Goal: Find specific page/section: Find specific page/section

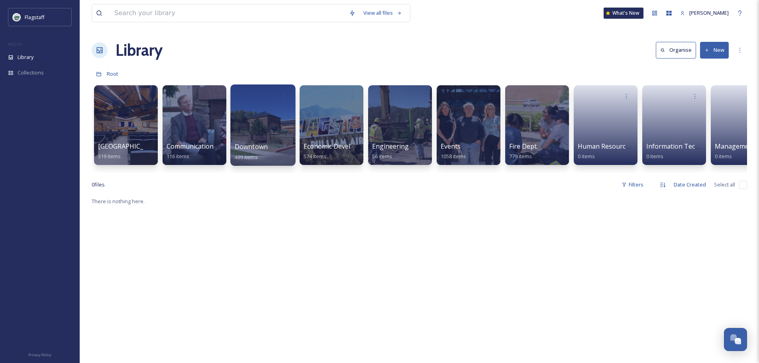
click at [271, 151] on div "Downtown 499 items" at bounding box center [263, 152] width 57 height 20
drag, startPoint x: 295, startPoint y: 184, endPoint x: 358, endPoint y: 184, distance: 63.3
click at [358, 184] on div "View all files What's New [PERSON_NAME] Library Organise New Root Your Selectio…" at bounding box center [419, 279] width 679 height 559
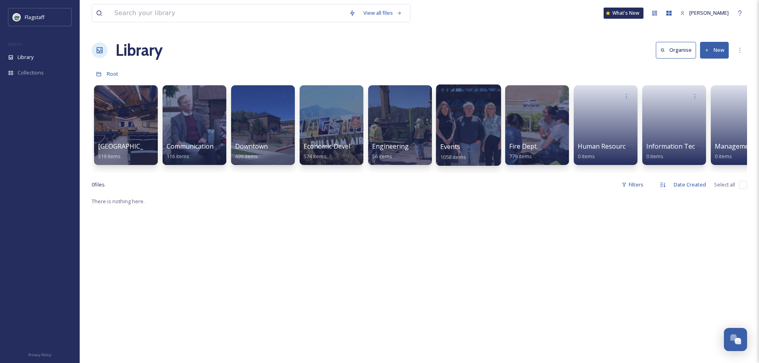
click at [457, 143] on span "Events" at bounding box center [450, 146] width 20 height 9
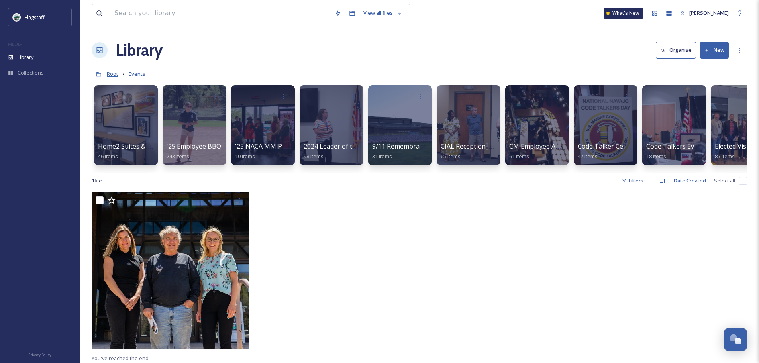
click at [114, 73] on span "Root" at bounding box center [113, 73] width 12 height 7
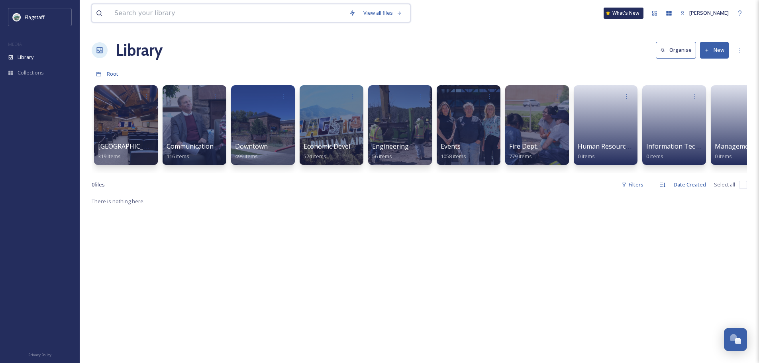
click at [246, 11] on input at bounding box center [227, 13] width 235 height 18
click at [255, 121] on div at bounding box center [262, 124] width 65 height 81
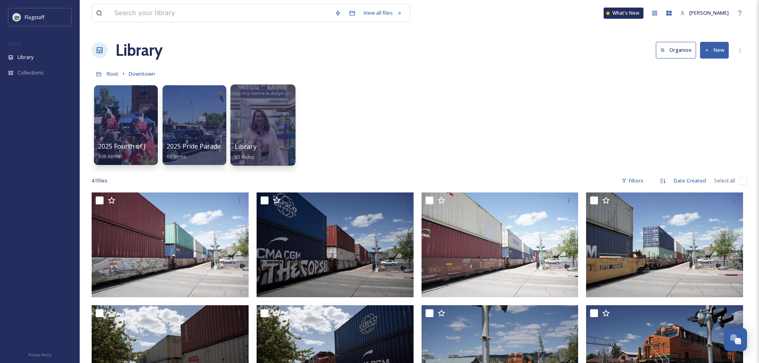
click at [267, 120] on div at bounding box center [262, 124] width 65 height 81
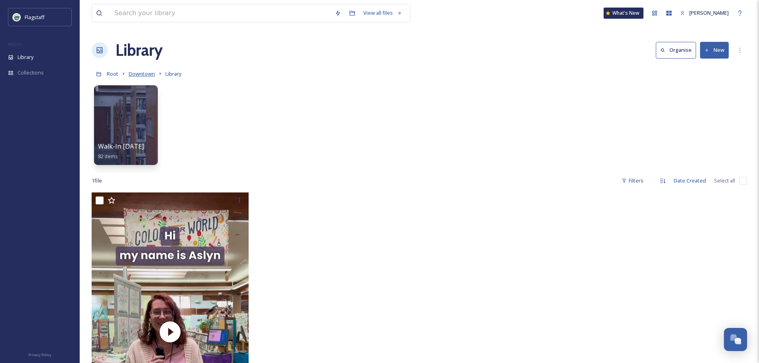
click at [135, 74] on span "Downtown" at bounding box center [142, 73] width 26 height 7
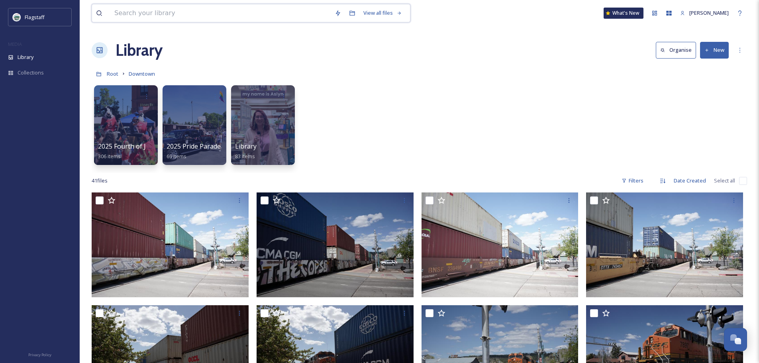
click at [285, 17] on input at bounding box center [220, 13] width 220 height 18
type input "game day"
click at [233, 12] on input at bounding box center [243, 13] width 202 height 18
type input "ga"
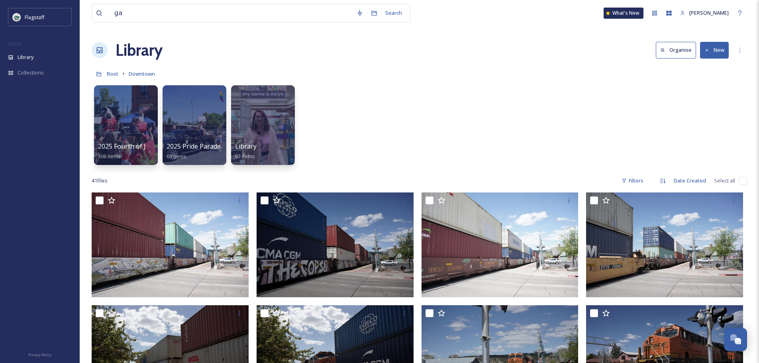
click at [548, 71] on div "Root Downtown" at bounding box center [419, 73] width 655 height 15
click at [110, 73] on span "Root" at bounding box center [113, 73] width 12 height 7
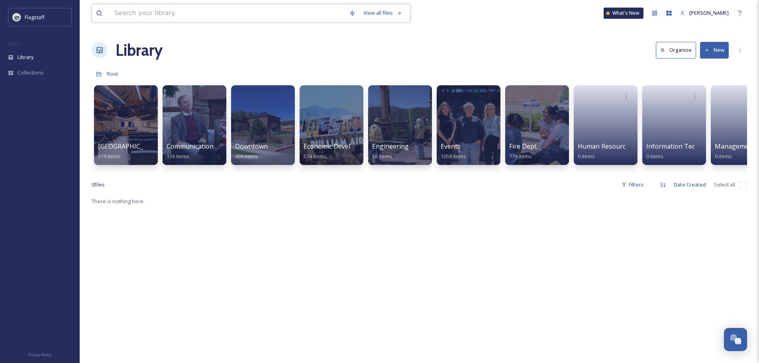
click at [270, 10] on input at bounding box center [227, 13] width 235 height 18
click at [181, 129] on div at bounding box center [194, 124] width 65 height 81
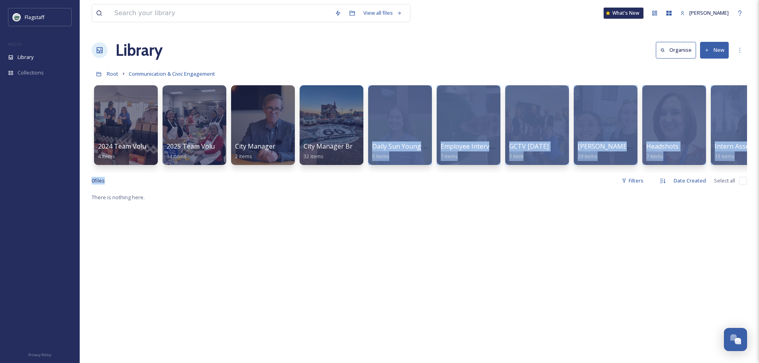
drag, startPoint x: 263, startPoint y: 180, endPoint x: 347, endPoint y: 172, distance: 84.5
click at [343, 172] on div "View all files What's New [PERSON_NAME] Library Organise New Root Communication…" at bounding box center [419, 277] width 679 height 555
click at [348, 172] on div "2024 Team Volunteer Event 4 items 2025 Team Volunteering 14 items City Manager …" at bounding box center [419, 127] width 655 height 92
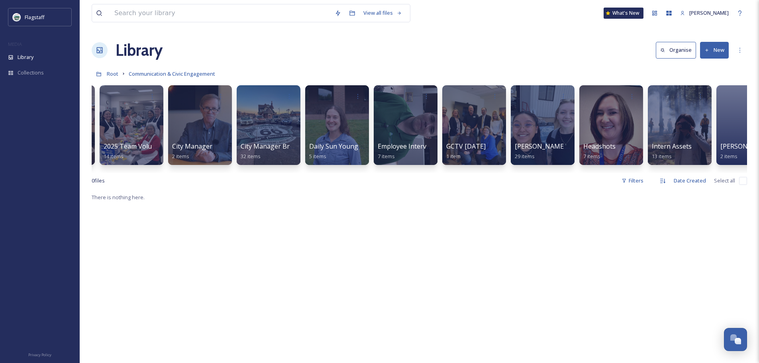
scroll to position [0, 98]
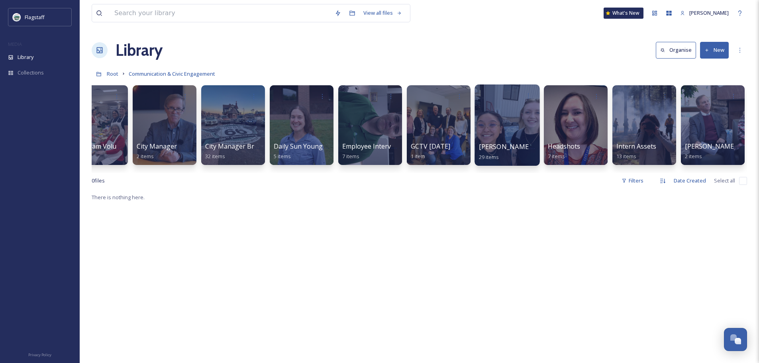
click at [511, 118] on div at bounding box center [506, 124] width 65 height 81
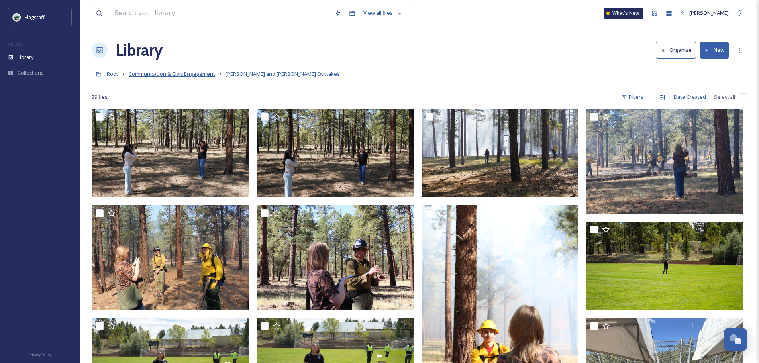
click at [182, 71] on span "Communication & Civic Engagement" at bounding box center [172, 73] width 86 height 7
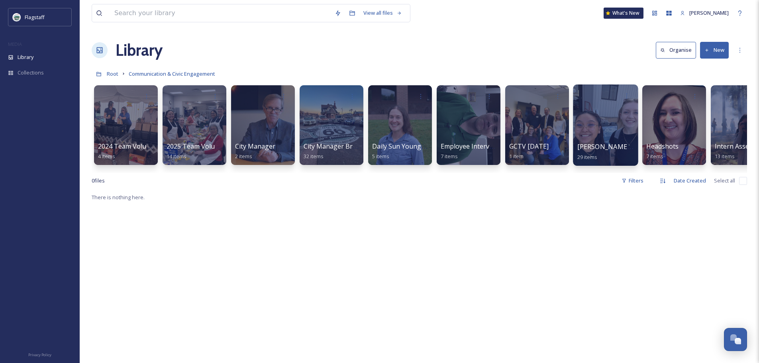
click at [591, 139] on div at bounding box center [605, 124] width 65 height 81
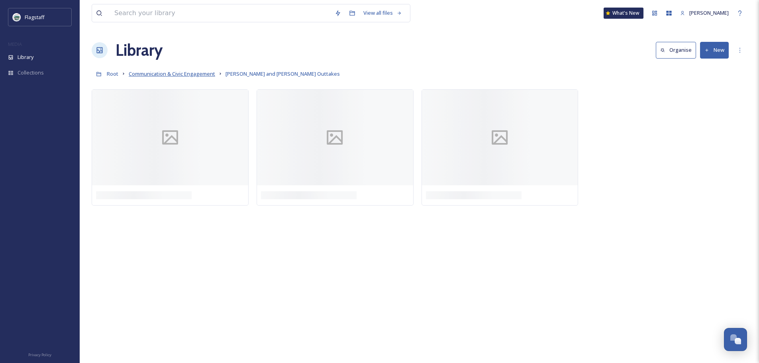
click at [176, 71] on span "Communication & Civic Engagement" at bounding box center [172, 73] width 86 height 7
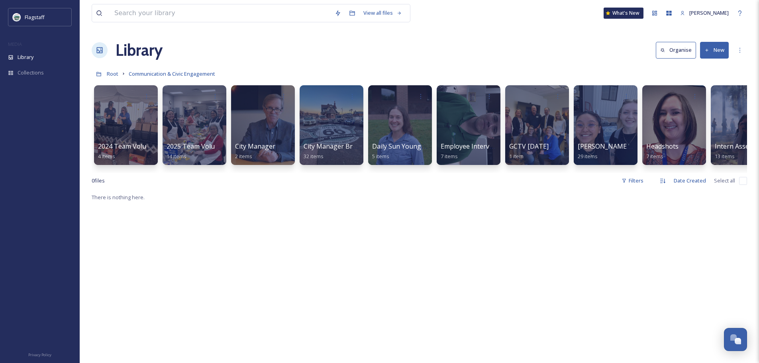
scroll to position [0, 79]
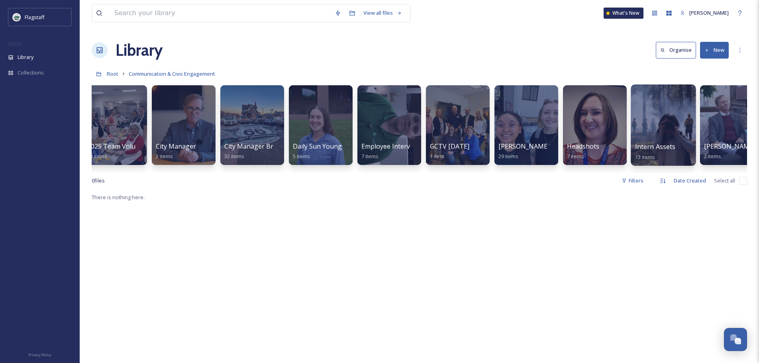
click at [658, 148] on span "Intern Assets" at bounding box center [655, 146] width 41 height 9
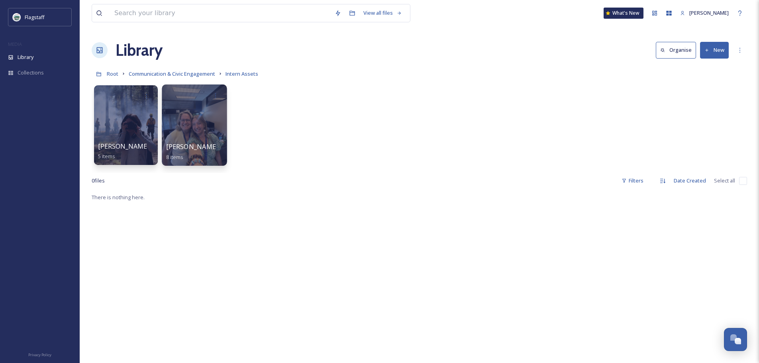
click at [166, 145] on span "[PERSON_NAME] - Summer '25" at bounding box center [213, 146] width 94 height 9
click at [92, 133] on div "[PERSON_NAME] - Fall '25 5 items [PERSON_NAME] - Summer '25 8 items" at bounding box center [419, 127] width 655 height 92
click at [111, 131] on div at bounding box center [125, 124] width 65 height 81
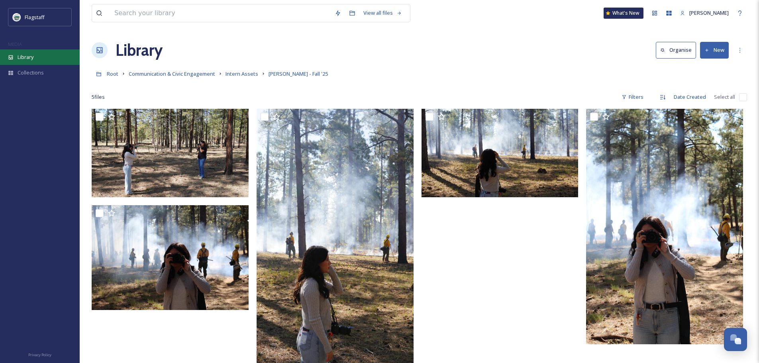
click at [35, 61] on div "Library" at bounding box center [40, 57] width 80 height 16
